Goal: Navigation & Orientation: Understand site structure

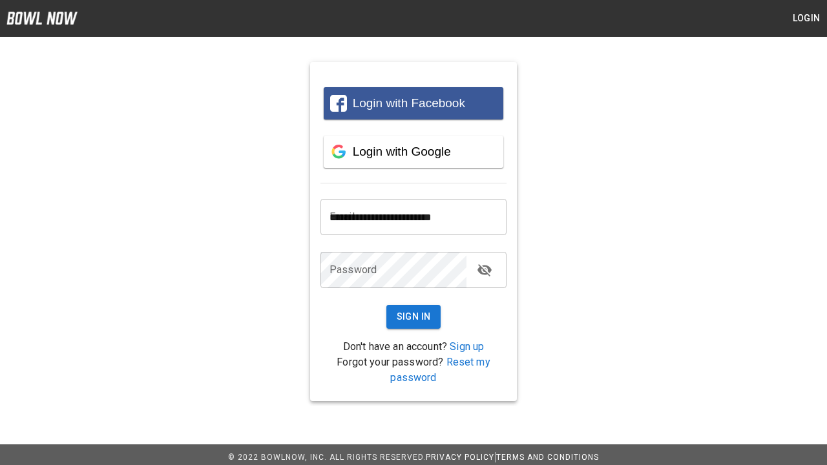
type input "**********"
click at [414, 317] on button "Sign In" at bounding box center [414, 317] width 55 height 24
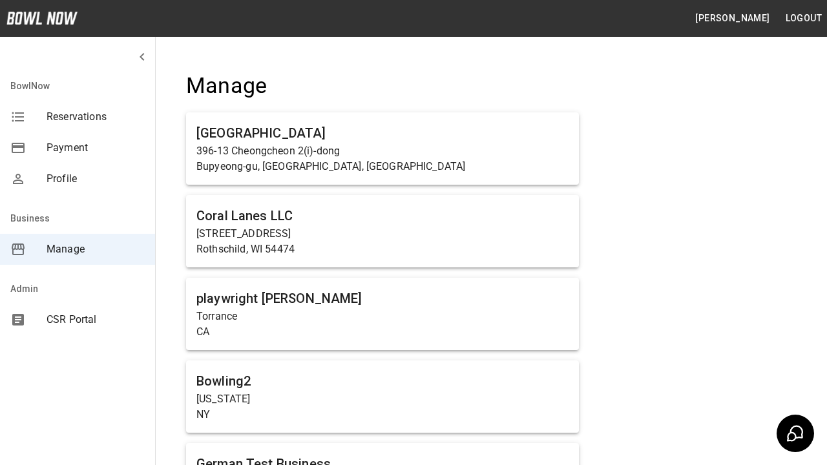
click at [78, 250] on span "Manage" at bounding box center [96, 250] width 98 height 16
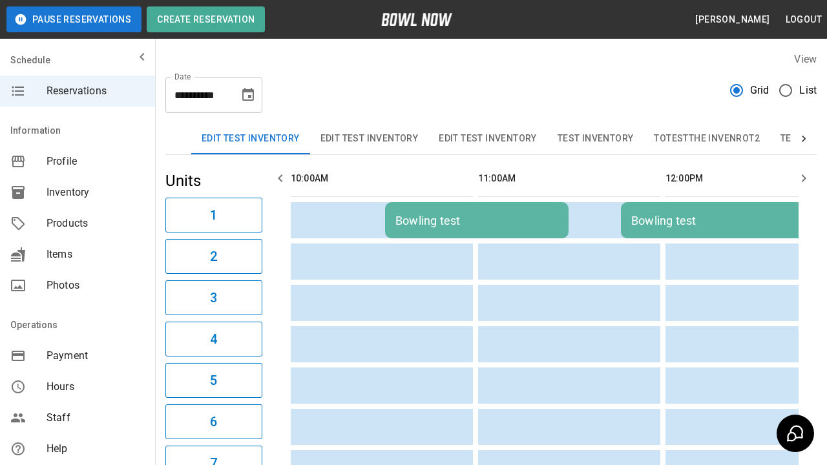
click at [78, 162] on span "Profile" at bounding box center [96, 162] width 98 height 16
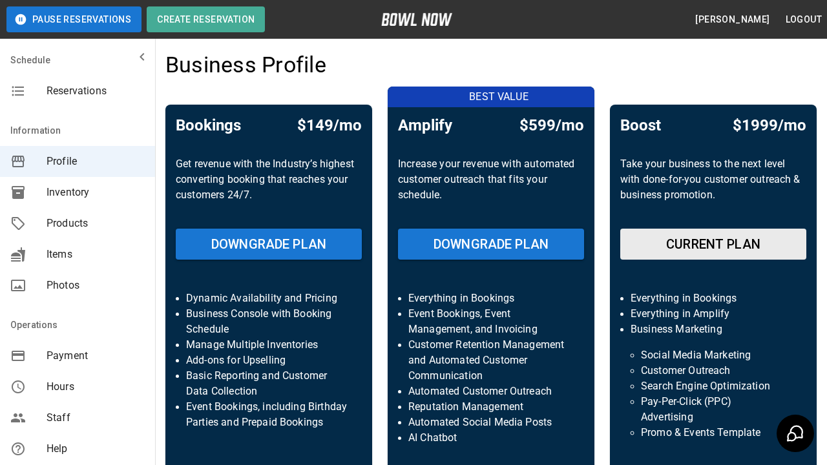
click at [78, 193] on span "Inventory" at bounding box center [96, 193] width 98 height 16
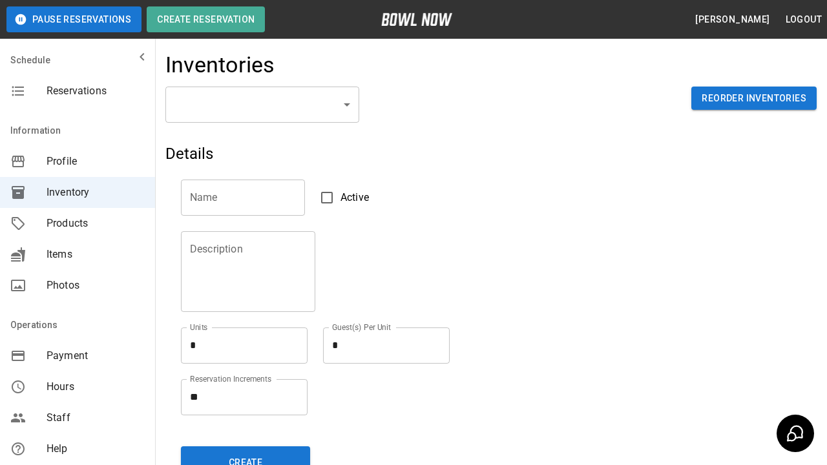
click at [78, 224] on span "Products" at bounding box center [96, 224] width 98 height 16
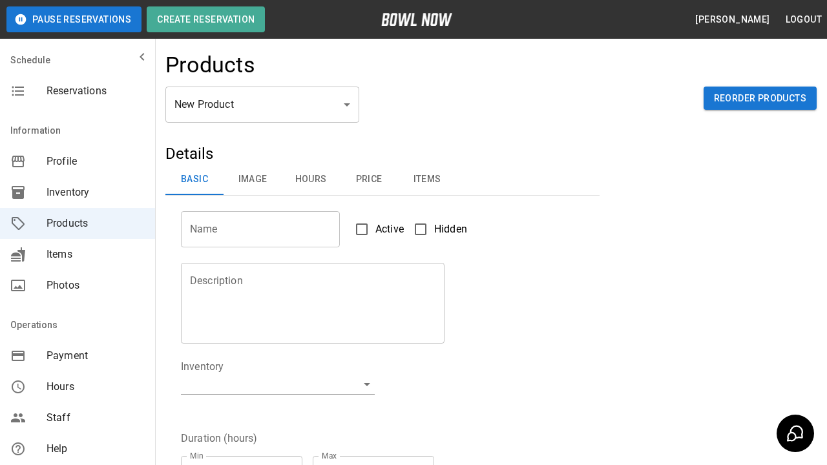
click at [78, 255] on span "Items" at bounding box center [96, 255] width 98 height 16
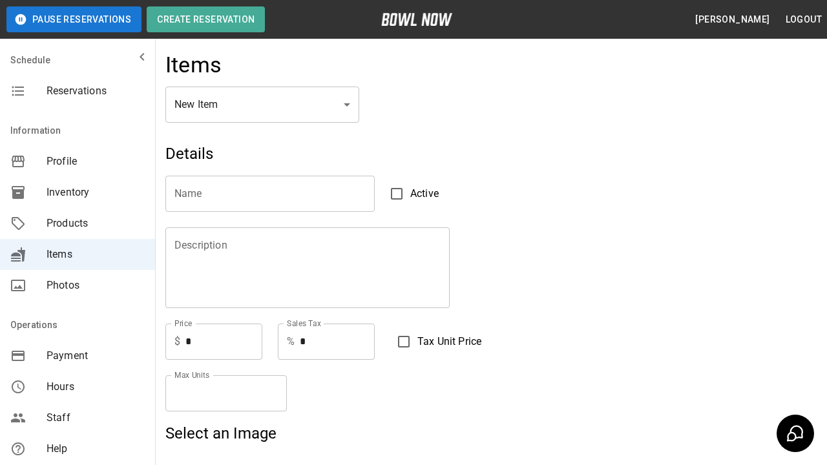
click at [78, 286] on span "Photos" at bounding box center [96, 286] width 98 height 16
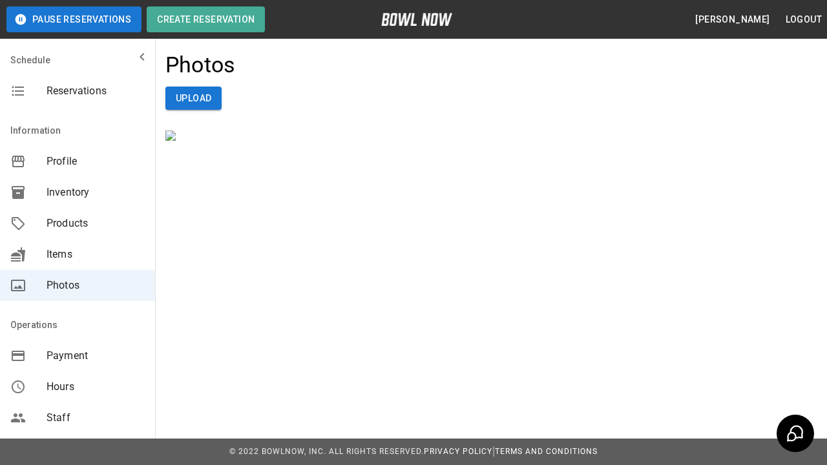
click at [78, 356] on span "Payment" at bounding box center [96, 356] width 98 height 16
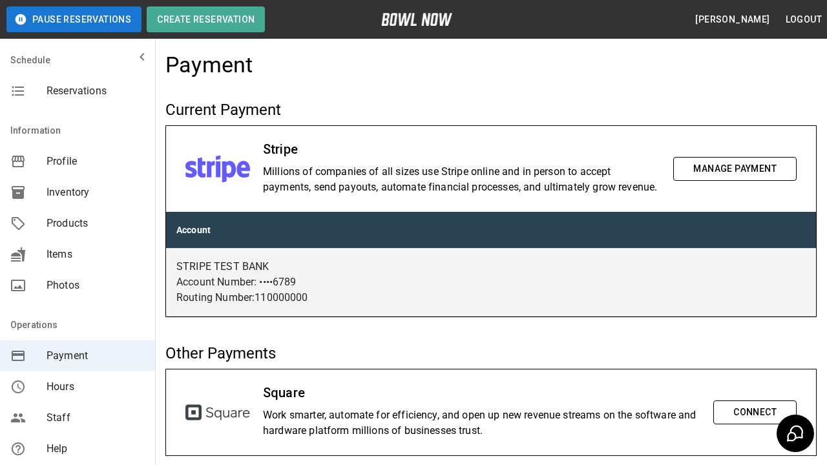
click at [78, 387] on span "Hours" at bounding box center [96, 387] width 98 height 16
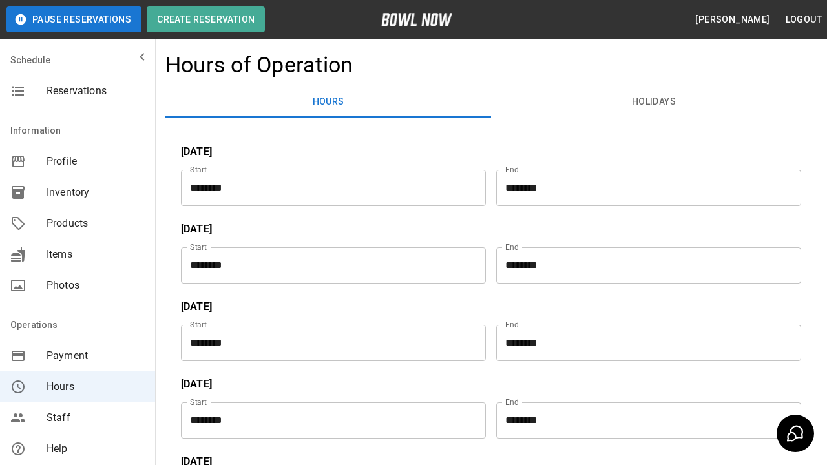
click at [78, 418] on span "Staff" at bounding box center [96, 418] width 98 height 16
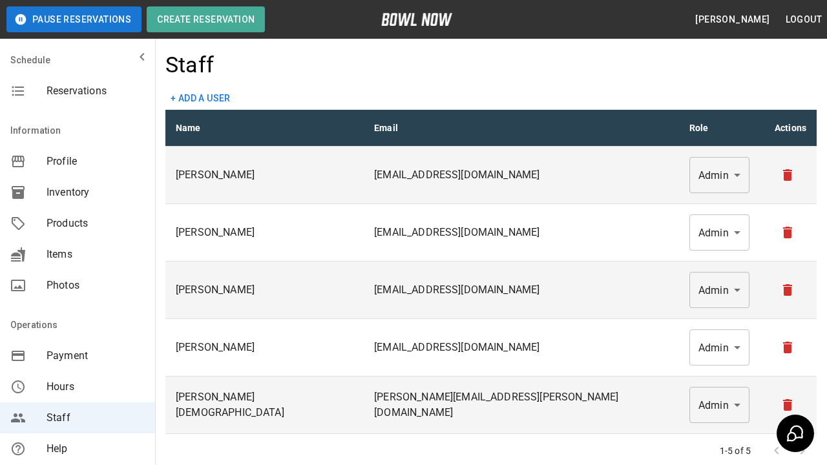
click at [78, 449] on span "Help" at bounding box center [96, 449] width 98 height 16
